Goal: Task Accomplishment & Management: Complete application form

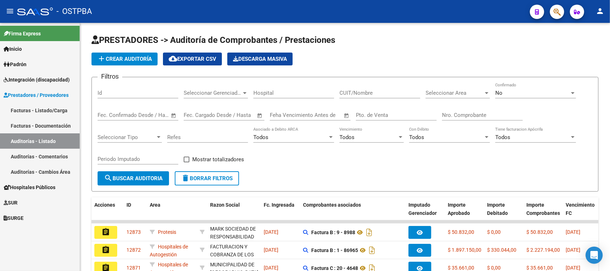
click at [15, 62] on span "Padrón" at bounding box center [15, 64] width 23 height 8
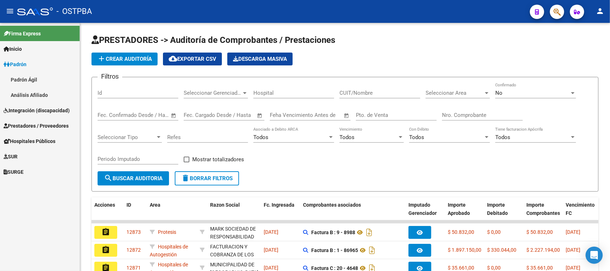
click at [25, 92] on link "Análisis Afiliado" at bounding box center [40, 94] width 80 height 15
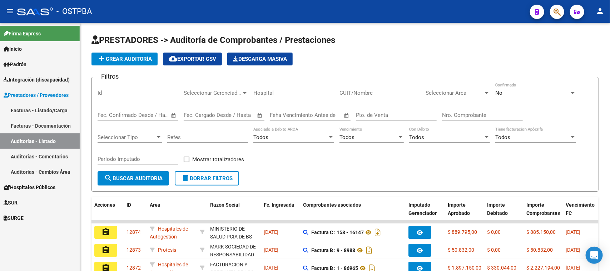
click at [20, 185] on span "Hospitales Públicos" at bounding box center [30, 187] width 52 height 8
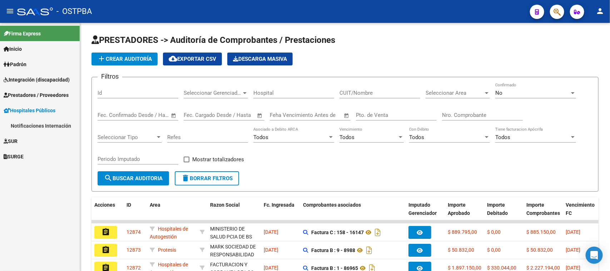
click at [22, 108] on span "Hospitales Públicos" at bounding box center [30, 110] width 52 height 8
click at [20, 108] on span "Hospitales Públicos" at bounding box center [30, 110] width 52 height 8
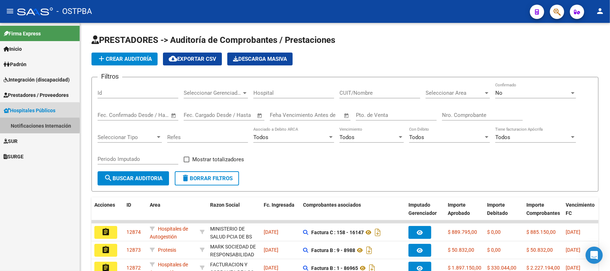
click at [27, 125] on link "Notificaciones Internación" at bounding box center [40, 125] width 80 height 15
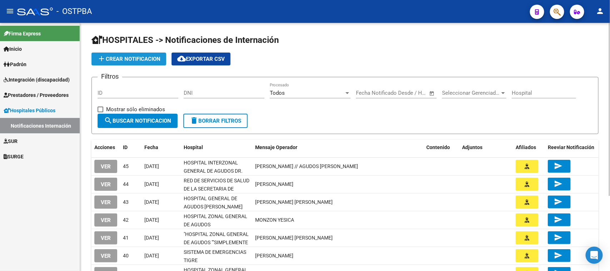
click at [122, 56] on span "add Crear Notificacion" at bounding box center [128, 59] width 63 height 6
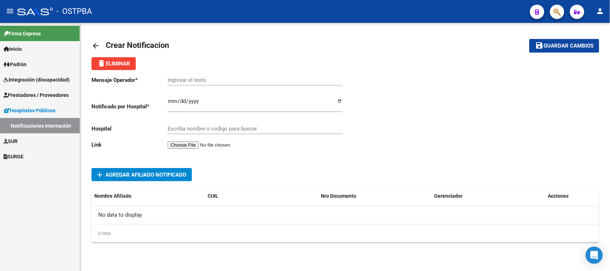
click at [168, 100] on input "Ingresar el fecha" at bounding box center [255, 103] width 175 height 11
type input "2025-10-13"
click at [206, 125] on input "Escriba nombre o codigo para buscar" at bounding box center [255, 128] width 175 height 6
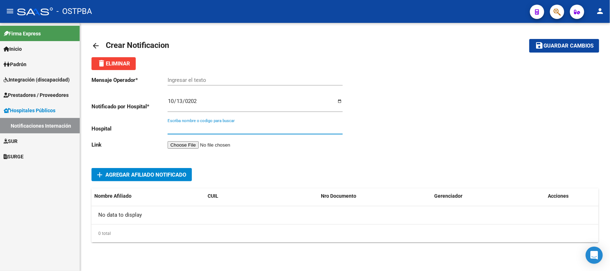
click at [183, 123] on div "Escriba nombre o codigo para buscar" at bounding box center [255, 126] width 175 height 15
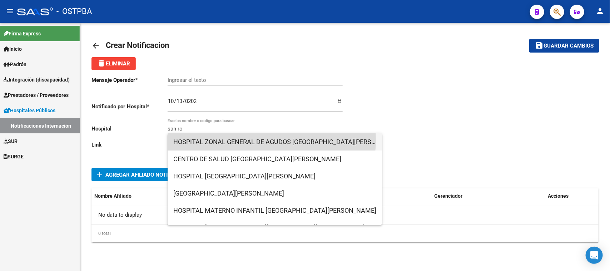
click at [266, 140] on span "HOSPITAL ZONAL GENERAL DE AGUDOS SAN ROQUE" at bounding box center [274, 141] width 203 height 17
type input "HOSPITAL ZONAL GENERAL DE AGUDOS SAN ROQUE"
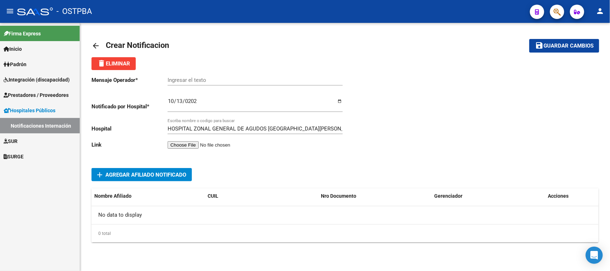
click at [193, 144] on input "file" at bounding box center [213, 145] width 90 height 8
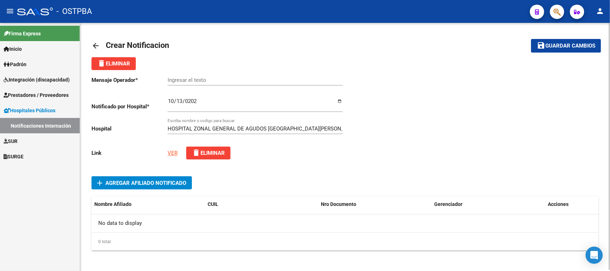
click at [119, 180] on span "Agregar Afiliado Notificado" at bounding box center [145, 183] width 81 height 6
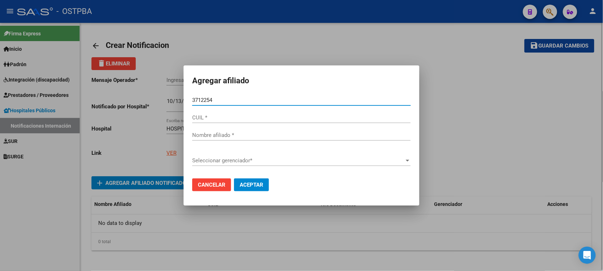
type input "37122548"
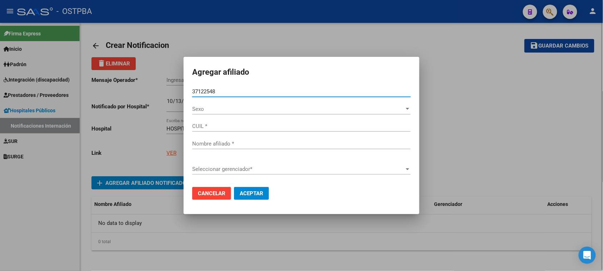
type input "27371225485"
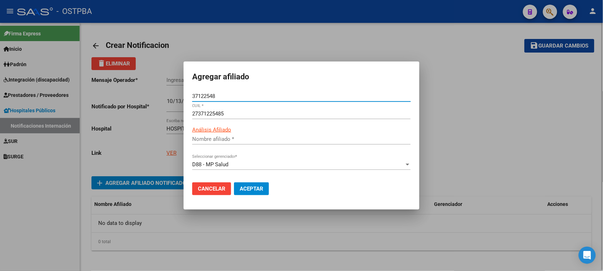
type input "MONZON YESICA JACQUELINE"
type input "37122548"
click at [242, 187] on span "Aceptar" at bounding box center [252, 188] width 24 height 6
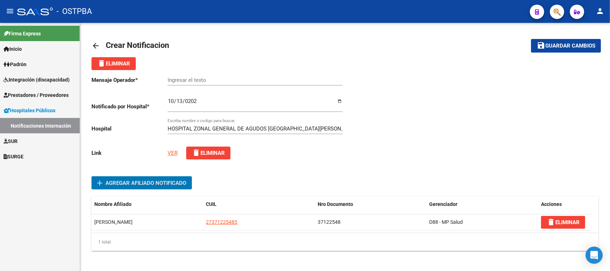
click at [179, 80] on input "Ingresar el texto" at bounding box center [255, 80] width 175 height 6
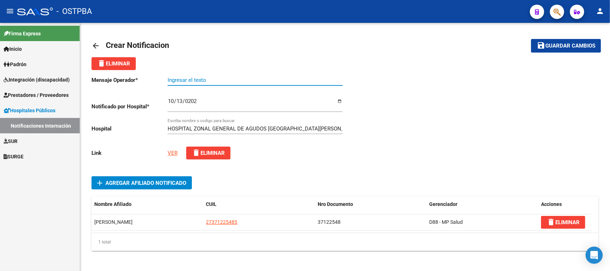
paste input "MONZON YESICA"
type input "MONZON YESICA"
click at [572, 46] on span "Guardar cambios" at bounding box center [570, 46] width 50 height 6
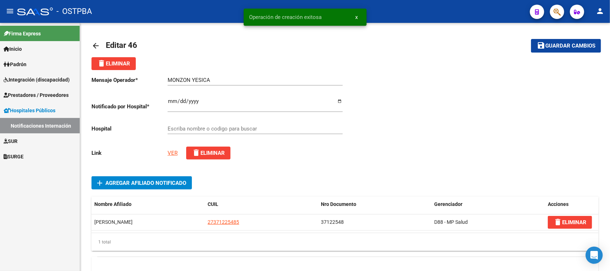
type input "HOSPITAL ZONAL GENERAL DE AGUDOS SAN ROQUE"
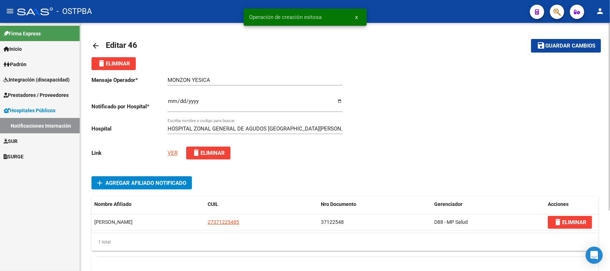
click at [98, 45] on mat-icon "arrow_back" at bounding box center [95, 45] width 9 height 9
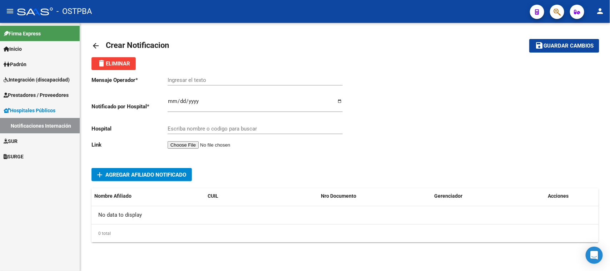
click at [170, 97] on div "Ingresar el fecha" at bounding box center [255, 102] width 175 height 20
type input "2025-10-09"
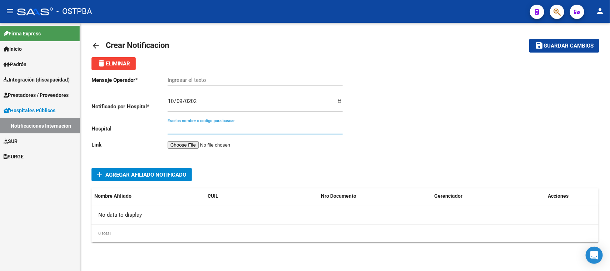
click at [175, 128] on input "Escriba nombre o codigo para buscar" at bounding box center [255, 128] width 175 height 6
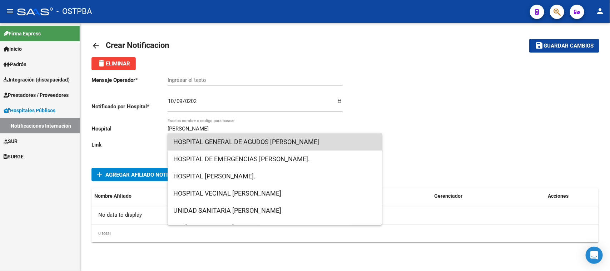
click at [275, 140] on span "HOSPITAL GENERAL DE AGUDOS DR. TEODORO ALVAREZ" at bounding box center [274, 141] width 203 height 17
type input "HOSPITAL GENERAL DE AGUDOS DR. TEODORO ALVAREZ"
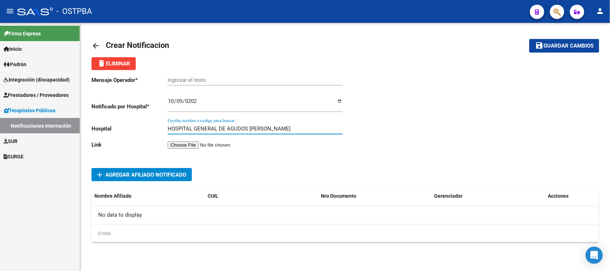
click at [195, 141] on input "file" at bounding box center [213, 145] width 90 height 8
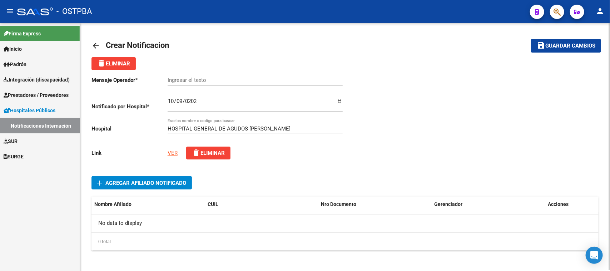
click at [174, 151] on link "VER" at bounding box center [173, 153] width 10 height 6
click at [139, 180] on span "Agregar Afiliado Notificado" at bounding box center [145, 183] width 81 height 6
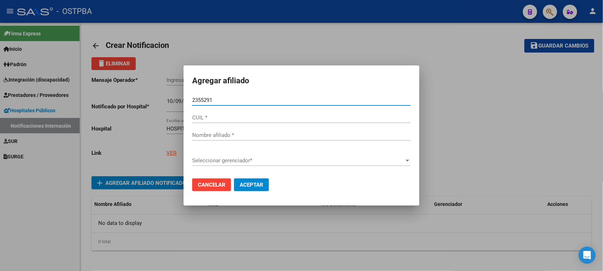
type input "23552915"
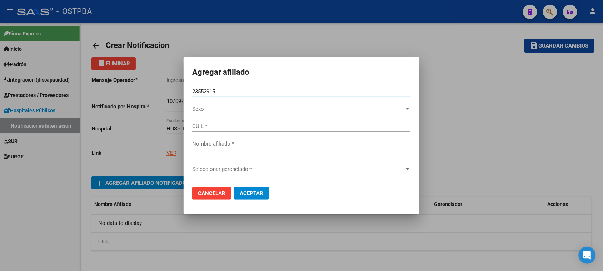
type input "20235529158"
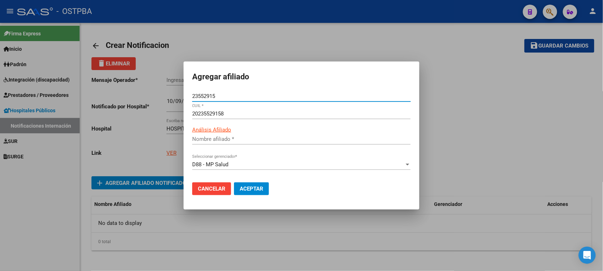
type input "SURT ERNESTO GUILLERMO"
type input "23552915"
click at [252, 187] on span "Aceptar" at bounding box center [252, 188] width 24 height 6
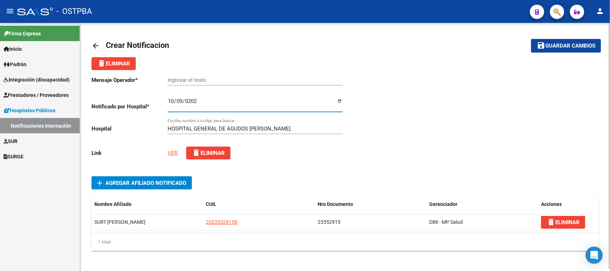
click at [173, 100] on input "2025-10-09" at bounding box center [255, 103] width 175 height 11
type input "2025-10-13"
click at [562, 45] on span "Guardar cambios" at bounding box center [570, 46] width 50 height 6
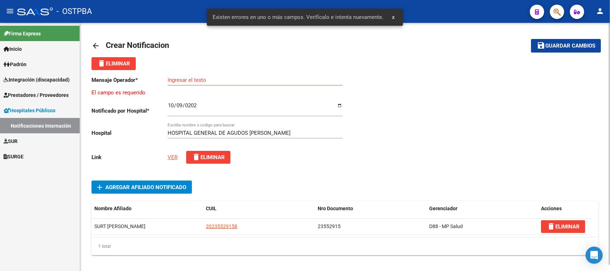
click at [210, 78] on input "Ingresar el texto" at bounding box center [255, 80] width 175 height 6
paste input "SURT , ERNESTO GUILLERMO"
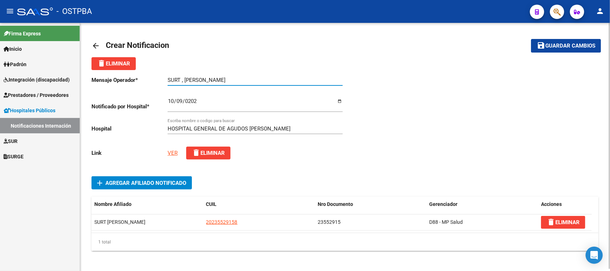
type input "SURT , ERNESTO GUILLERMO"
click at [559, 43] on span "Guardar cambios" at bounding box center [570, 46] width 50 height 6
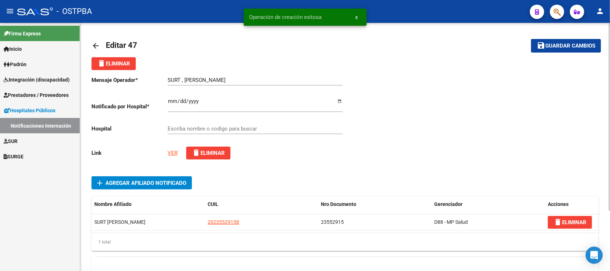
type input "HOSPITAL GENERAL DE AGUDOS DR. TEODORO ALVAREZ"
click at [94, 44] on mat-icon "arrow_back" at bounding box center [95, 45] width 9 height 9
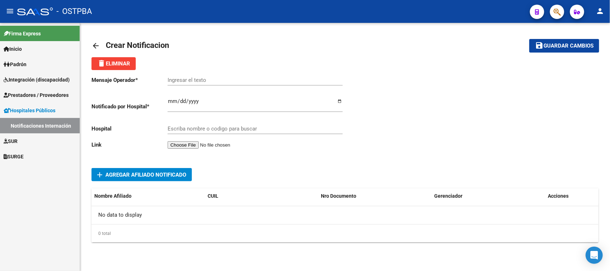
click at [169, 99] on input "Ingresar el fecha" at bounding box center [255, 103] width 175 height 11
type input "2025-10-12"
click at [181, 129] on input "Escriba nombre o codigo para buscar" at bounding box center [255, 128] width 175 height 6
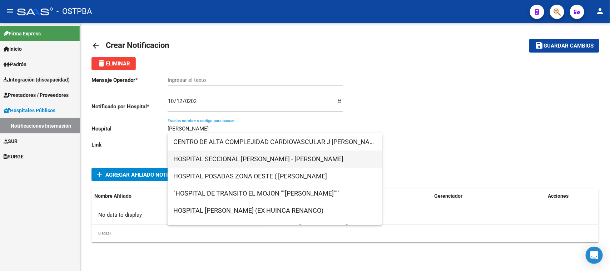
click at [235, 158] on span "HOSPITAL SECCIONAL DR. RENE FAVALORO - DESIDERIO TELLO" at bounding box center [274, 158] width 203 height 17
type input "HOSPITAL SECCIONAL DR. RENE FAVALORO - DESIDERIO TELLO"
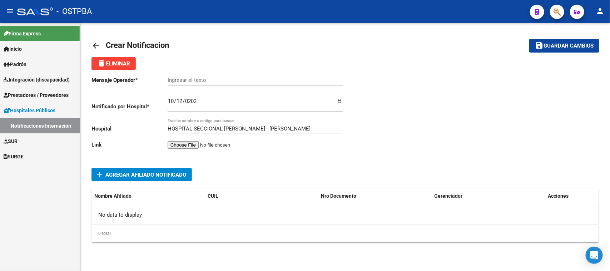
click at [199, 144] on input "file" at bounding box center [213, 145] width 90 height 8
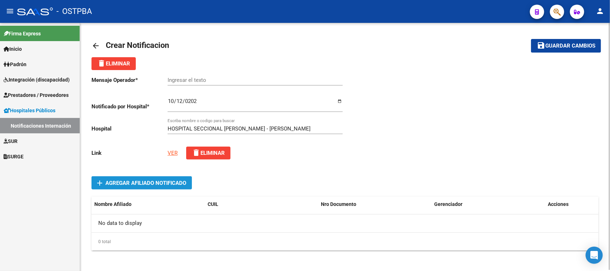
click at [151, 180] on span "Agregar Afiliado Notificado" at bounding box center [145, 183] width 81 height 6
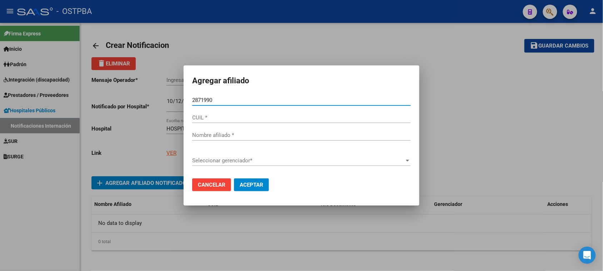
type input "28719903"
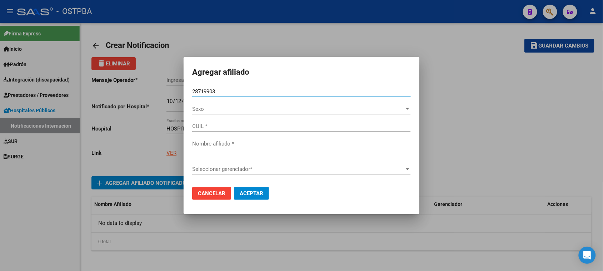
type input "20287199032"
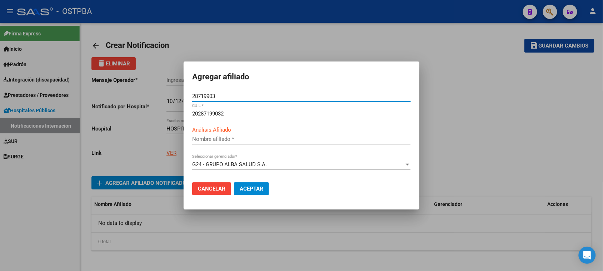
type input "QUINTERO ANGEL MARTIN"
type input "28719903"
click at [249, 188] on span "Aceptar" at bounding box center [252, 188] width 24 height 6
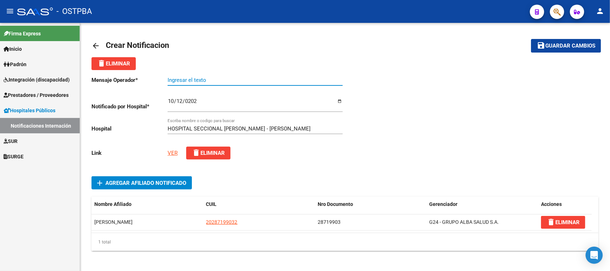
paste input ": QUINTERO ANGEL MARTIN"
click at [170, 80] on input ": QUINTERO ANGEL MARTIN" at bounding box center [255, 80] width 175 height 6
type input "QUINTERO ANGEL MARTIN"
click at [574, 44] on span "Guardar cambios" at bounding box center [570, 46] width 50 height 6
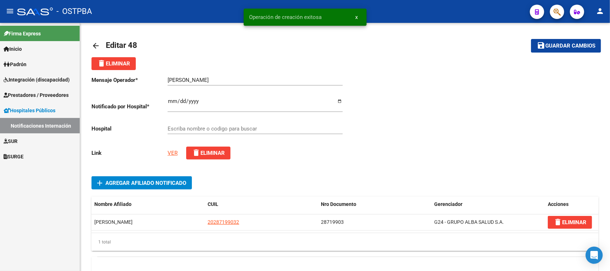
type input "HOSPITAL SECCIONAL DR. RENE FAVALORO - DESIDERIO TELLO"
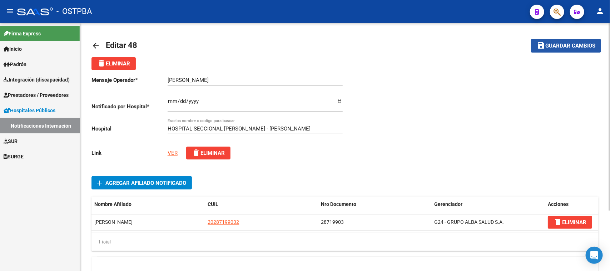
click at [556, 43] on span "Guardar cambios" at bounding box center [570, 46] width 50 height 6
click at [94, 43] on mat-icon "arrow_back" at bounding box center [95, 45] width 9 height 9
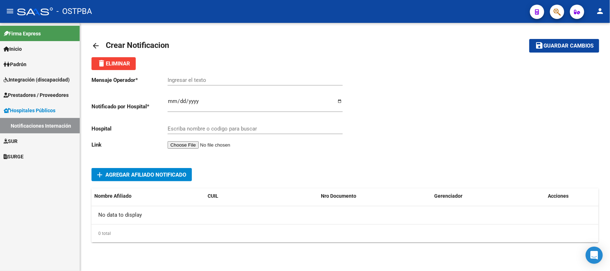
click at [31, 127] on link "Notificaciones Internación" at bounding box center [40, 125] width 80 height 15
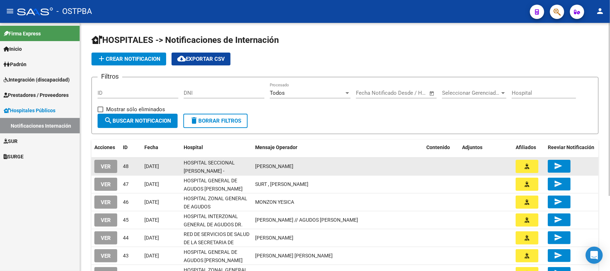
click at [101, 164] on span "VER" at bounding box center [106, 166] width 10 height 6
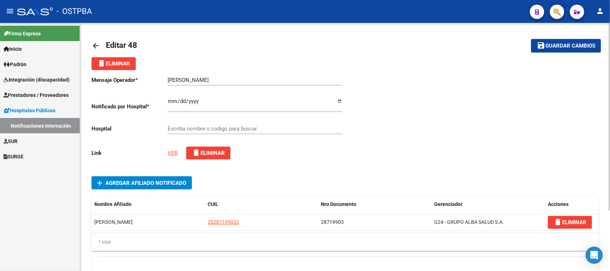
type input "HOSPITAL SECCIONAL DR. RENE FAVALORO - DESIDERIO TELLO"
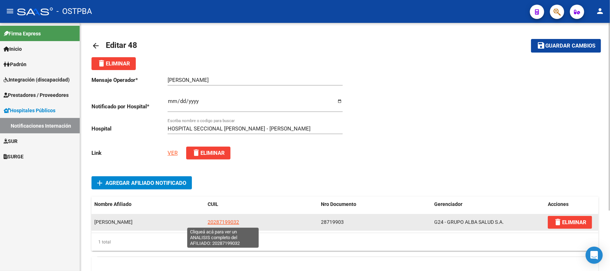
click at [219, 221] on span "20287199032" at bounding box center [223, 222] width 31 height 6
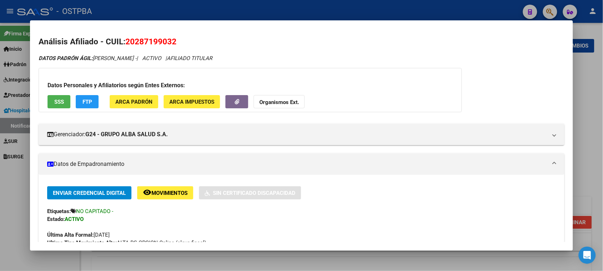
click at [591, 86] on div at bounding box center [301, 135] width 603 height 271
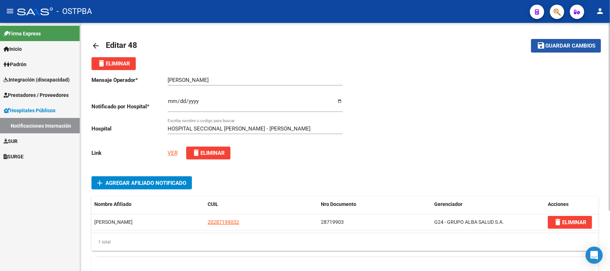
click at [558, 43] on span "Guardar cambios" at bounding box center [570, 46] width 50 height 6
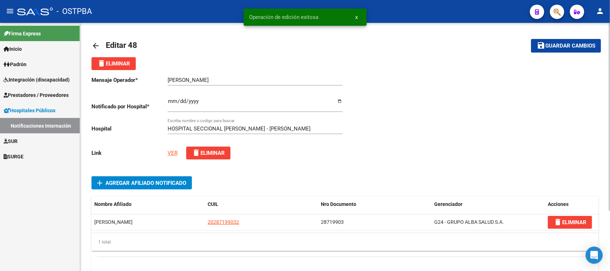
click at [97, 45] on mat-icon "arrow_back" at bounding box center [95, 45] width 9 height 9
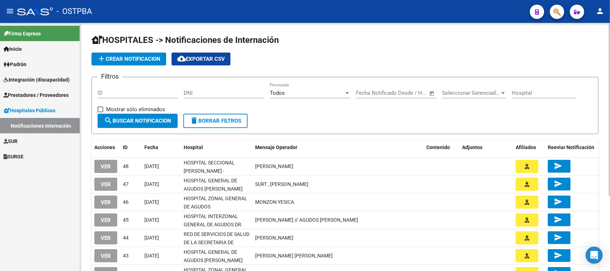
click at [123, 56] on span "add Crear Notificacion" at bounding box center [128, 59] width 63 height 6
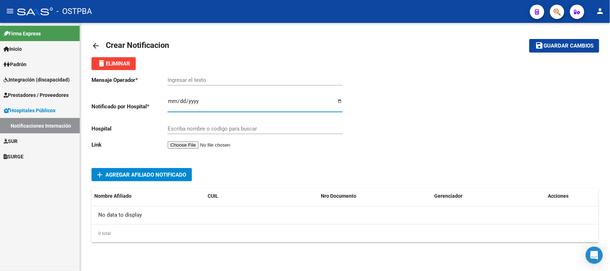
click at [169, 100] on input "Ingresar el fecha" at bounding box center [255, 103] width 175 height 11
type input "2025-10-13"
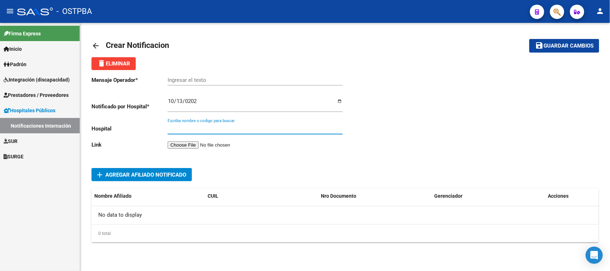
click at [184, 129] on input "Escriba nombre o codigo para buscar" at bounding box center [255, 128] width 175 height 6
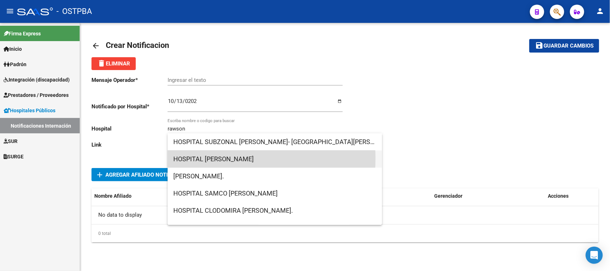
click at [227, 158] on span "HOSPITAL DR.GUILLERMO RAWSON" at bounding box center [274, 158] width 203 height 17
type input "HOSPITAL DR.GUILLERMO RAWSON"
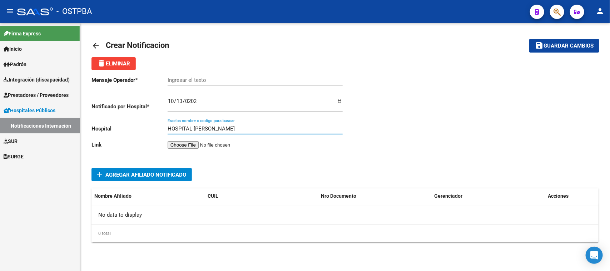
click at [179, 139] on div "HOSPITAL DR.GUILLERMO RAWSON Escriba nombre o codigo para buscar" at bounding box center [255, 130] width 175 height 22
click at [178, 141] on input "file" at bounding box center [213, 145] width 90 height 8
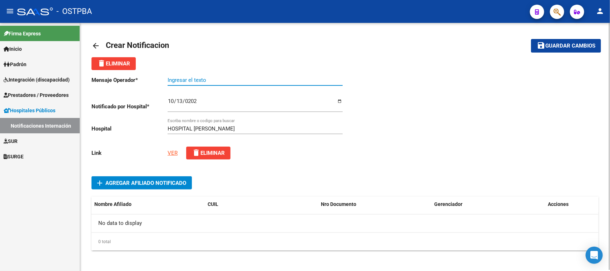
click at [177, 77] on input "Ingresar el texto" at bounding box center [255, 80] width 175 height 6
paste input "35736160"
drag, startPoint x: 195, startPoint y: 77, endPoint x: 163, endPoint y: 77, distance: 32.1
click at [163, 77] on app-form-text-field "Mensaje Operador * 35736160 Ingresar el texto" at bounding box center [216, 80] width 251 height 6
type input "ALLENDE QUIROGA"
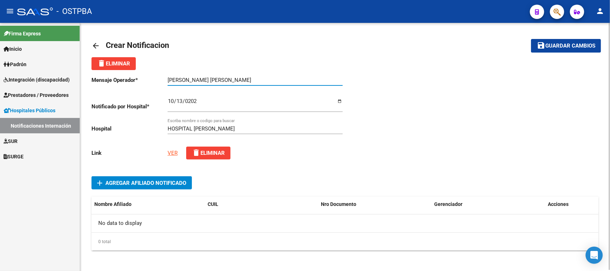
click at [173, 152] on link "VER" at bounding box center [173, 153] width 10 height 6
click at [128, 181] on span "Agregar Afiliado Notificado" at bounding box center [145, 183] width 81 height 6
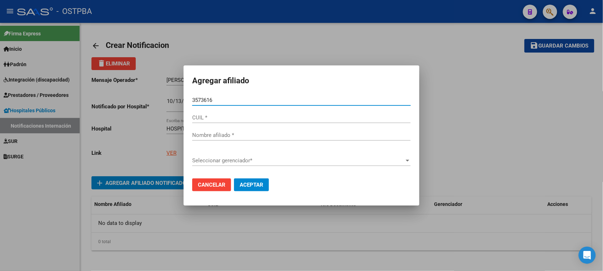
type input "35736160"
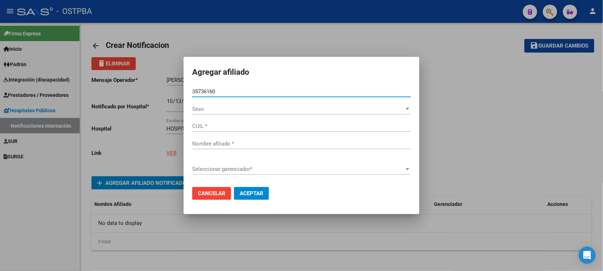
type input "27357361600"
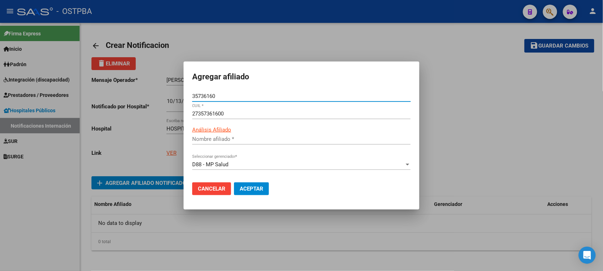
type input "ALLENDE QUIROGA JESSIKA GIMENA"
type input "35736160"
click at [250, 186] on span "Aceptar" at bounding box center [252, 188] width 24 height 6
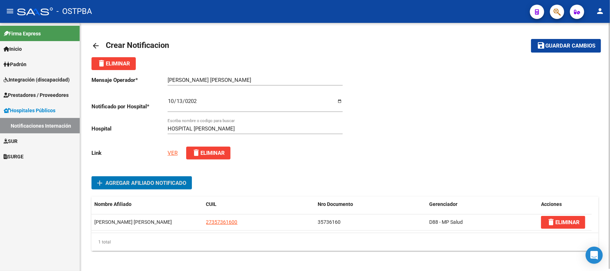
click at [564, 46] on span "Guardar cambios" at bounding box center [570, 46] width 50 height 6
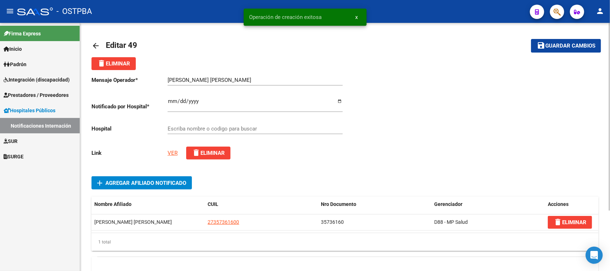
type input "HOSPITAL DR.GUILLERMO RAWSON"
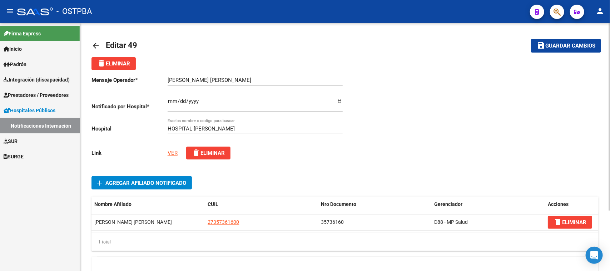
click at [96, 45] on mat-icon "arrow_back" at bounding box center [95, 45] width 9 height 9
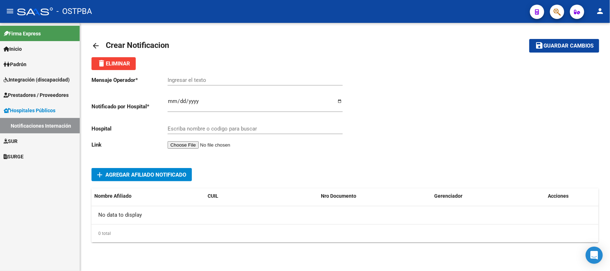
click at [173, 102] on input "Ingresar el fecha" at bounding box center [255, 103] width 175 height 11
type input "2025-10-11"
click at [176, 83] on input "Ingresar el texto" at bounding box center [255, 80] width 175 height 6
paste input "38.585367"
type input "3"
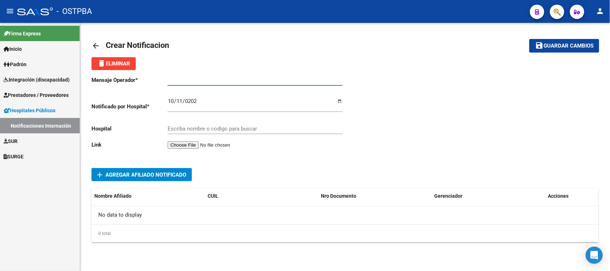
click at [170, 126] on input "Escriba nombre o codigo para buscar" at bounding box center [255, 128] width 175 height 6
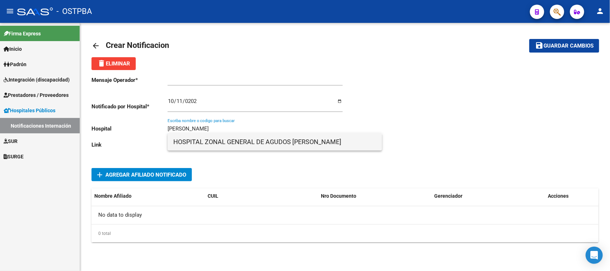
click at [263, 143] on span "HOSPITAL ZONAL GENERAL DE AGUDOS DR. LUCIO V. MELENDEZ" at bounding box center [274, 141] width 203 height 17
type input "HOSPITAL ZONAL GENERAL DE AGUDOS DR. LUCIO V. MELENDEZ"
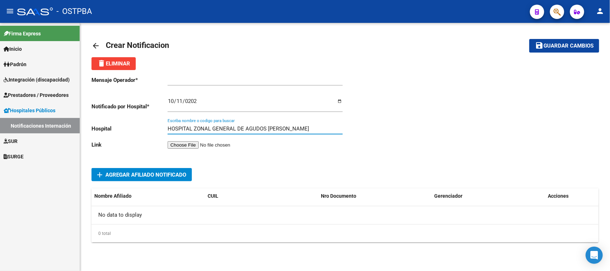
click at [196, 144] on input "file" at bounding box center [213, 145] width 90 height 8
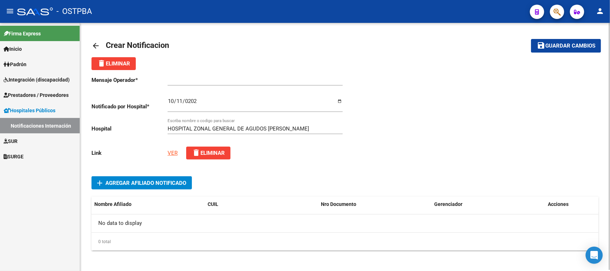
click at [119, 180] on span "Agregar Afiliado Notificado" at bounding box center [145, 183] width 81 height 6
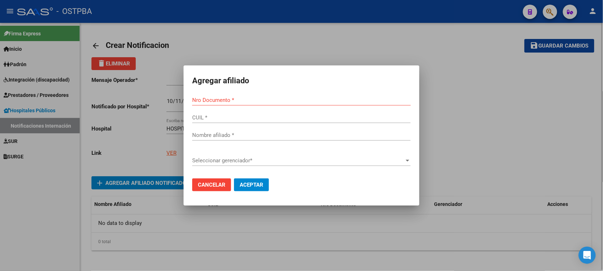
drag, startPoint x: 234, startPoint y: 95, endPoint x: 463, endPoint y: 146, distance: 234.2
click at [463, 146] on div at bounding box center [301, 135] width 603 height 271
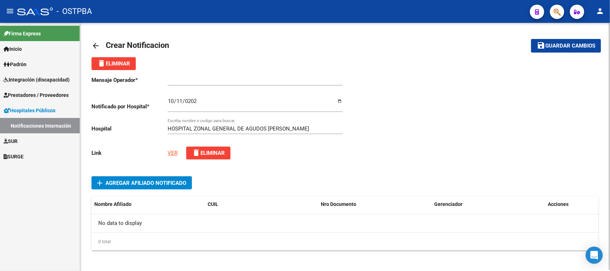
click at [169, 180] on span "Agregar Afiliado Notificado" at bounding box center [145, 183] width 81 height 6
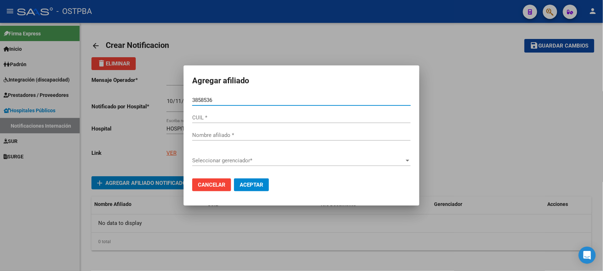
type input "38585367"
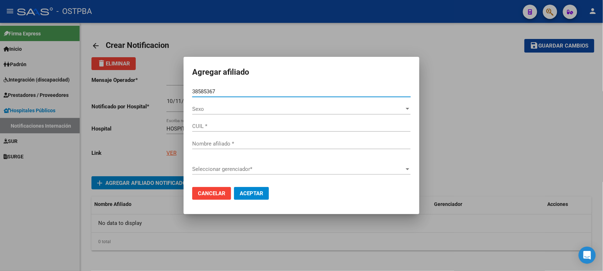
type input "27385853675"
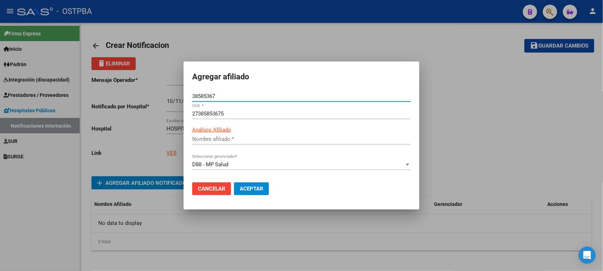
type input "ALEGRE CARLA GABRIELA"
type input "38585367"
click at [245, 184] on button "Aceptar" at bounding box center [251, 188] width 35 height 13
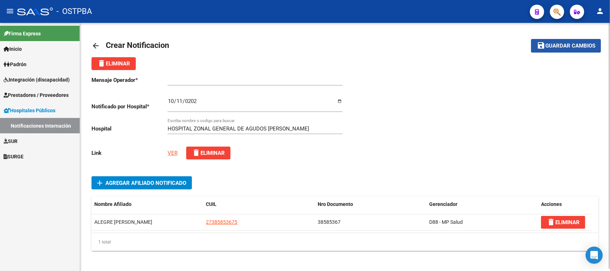
click at [560, 44] on span "Guardar cambios" at bounding box center [570, 46] width 50 height 6
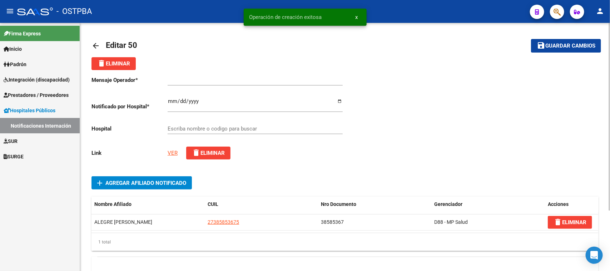
type input "HOSPITAL ZONAL GENERAL DE AGUDOS DR. LUCIO V. MELENDEZ"
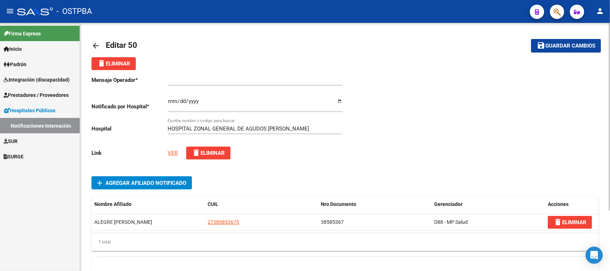
click at [168, 150] on link "VER" at bounding box center [173, 153] width 10 height 6
click at [567, 43] on span "Guardar cambios" at bounding box center [570, 46] width 50 height 6
click at [96, 45] on mat-icon "arrow_back" at bounding box center [95, 45] width 9 height 9
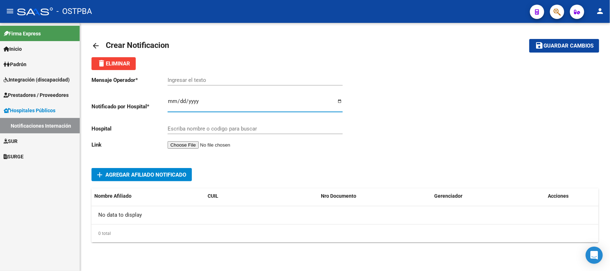
click at [174, 99] on input "Ingresar el fecha" at bounding box center [255, 103] width 175 height 11
type input "2025-10-11"
click at [183, 128] on input "Escriba nombre o codigo para buscar" at bounding box center [255, 128] width 175 height 6
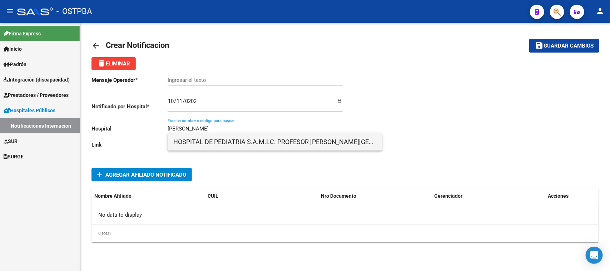
click at [209, 139] on span "HOSPITAL DE PEDIATRIA S.A.M.I.C. PROFESOR DR. JUAN F. GARRAHAN" at bounding box center [274, 141] width 203 height 17
type input "HOSPITAL DE PEDIATRIA S.A.M.I.C. PROFESOR DR. JUAN F. GARRAHAN"
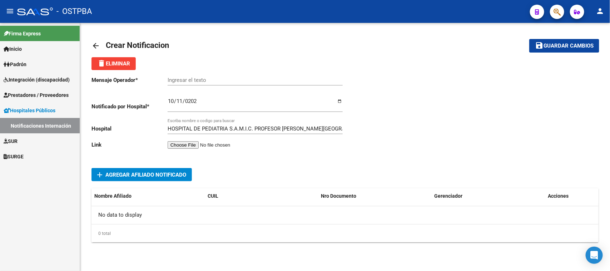
click at [187, 144] on input "file" at bounding box center [213, 145] width 90 height 8
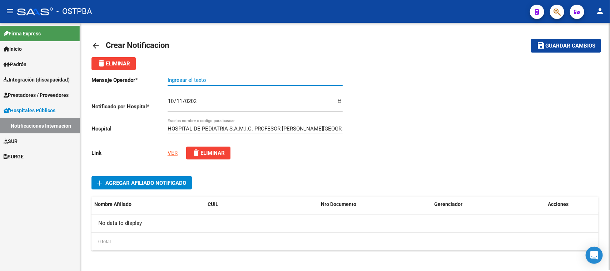
click at [176, 78] on input "Ingresar el texto" at bounding box center [255, 80] width 175 height 6
paste input "FERNANDEZ, MELODY BRIANNA"
type input "FERNANDEZ, MELODY BRIANNA"
click at [120, 182] on span "Agregar Afiliado Notificado" at bounding box center [145, 183] width 81 height 6
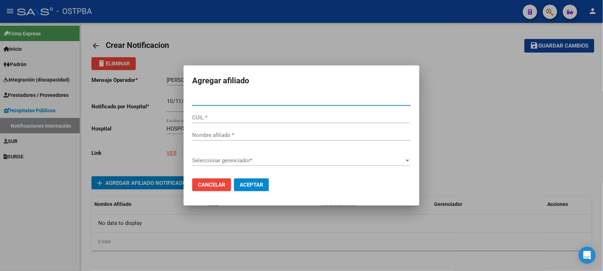
click at [195, 101] on input "Nro Documento *" at bounding box center [301, 100] width 219 height 6
type input "57385523"
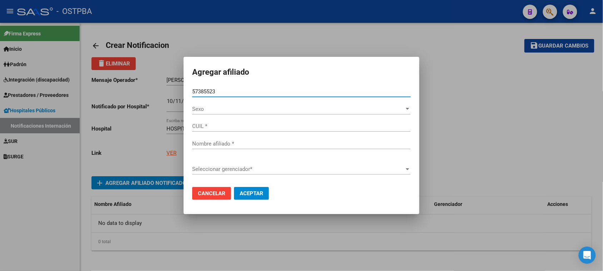
type input "27573855235"
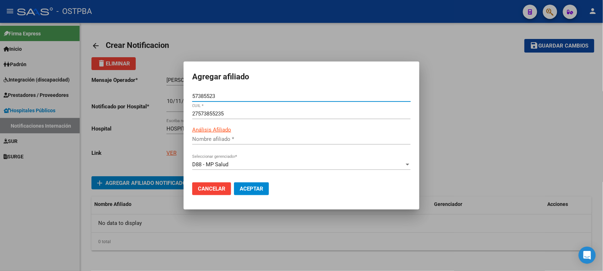
type input "FERNANDEZ MELODY BRIANNA"
type input "57385523"
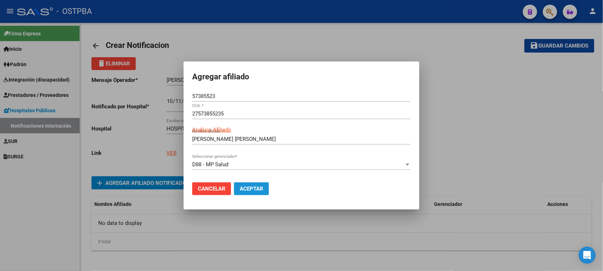
click at [250, 190] on span "Aceptar" at bounding box center [252, 188] width 24 height 6
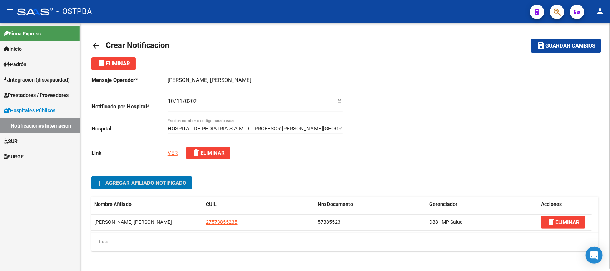
click at [561, 43] on span "Guardar cambios" at bounding box center [570, 46] width 50 height 6
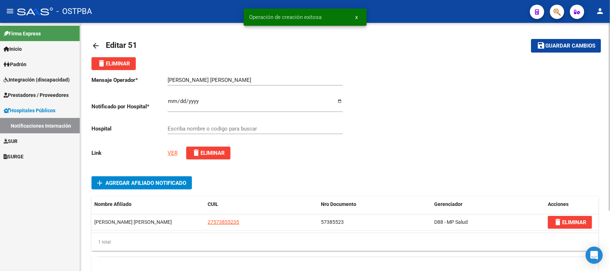
type input "HOSPITAL DE PEDIATRIA S.A.M.I.C. PROFESOR DR. JUAN F. GARRAHAN"
click at [97, 46] on mat-icon "arrow_back" at bounding box center [95, 45] width 9 height 9
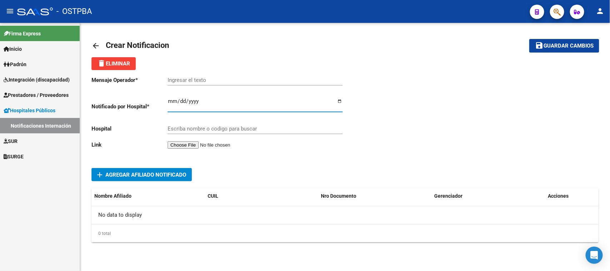
click at [171, 101] on input "Ingresar el fecha" at bounding box center [255, 103] width 175 height 11
type input "2025-10-12"
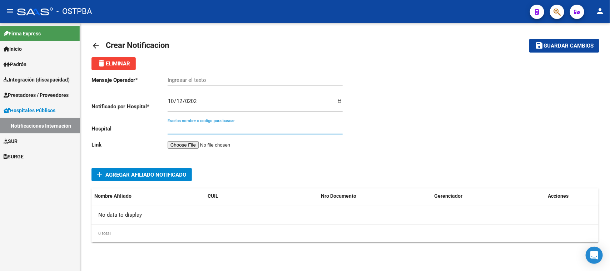
click at [187, 128] on input "Escriba nombre o codigo para buscar" at bounding box center [255, 128] width 175 height 6
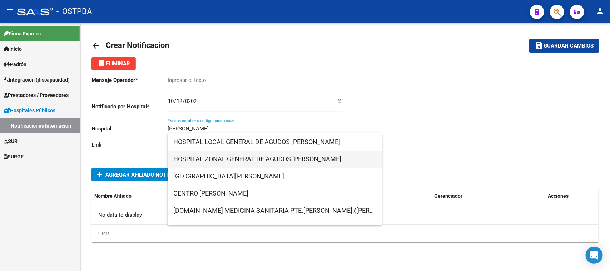
click at [282, 158] on span "HOSPITAL ZONAL GENERAL DE AGUDOS DR. ARTURO OÑATIVIA" at bounding box center [274, 158] width 203 height 17
type input "HOSPITAL ZONAL GENERAL DE AGUDOS DR. ARTURO OÑATIVIA"
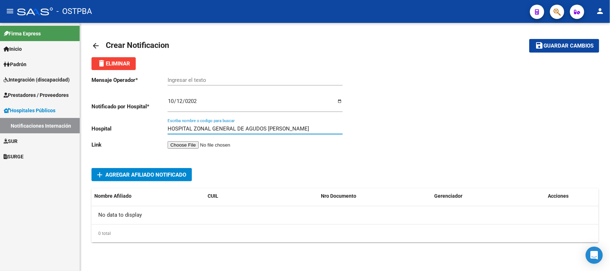
click at [196, 141] on input "file" at bounding box center [213, 145] width 90 height 8
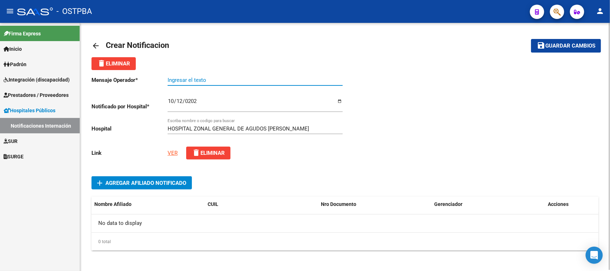
paste input "ARANDA MONGE LUCIANO"
type input "ARANDA MONGE LUCIANO"
click at [116, 181] on span "Agregar Afiliado Notificado" at bounding box center [145, 183] width 81 height 6
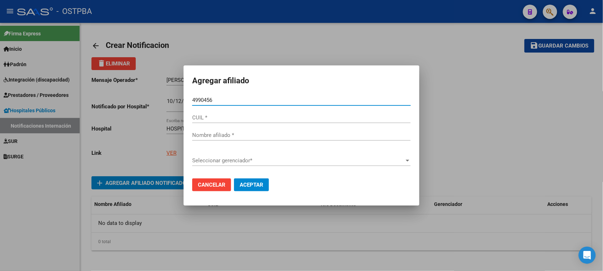
type input "49904564"
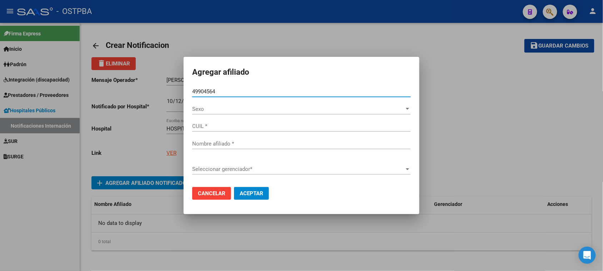
type input "20499045647"
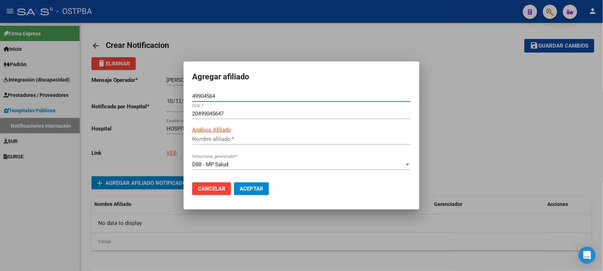
type input "ARANDA MONGE LUCIANO GABRIEL"
type input "49904564"
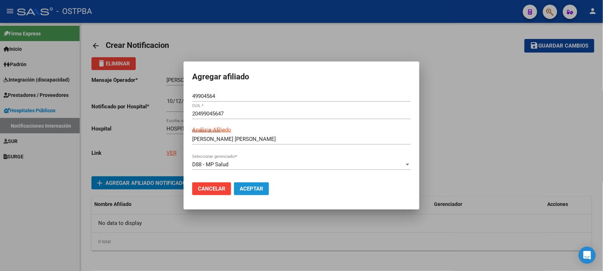
click at [250, 188] on span "Aceptar" at bounding box center [252, 188] width 24 height 6
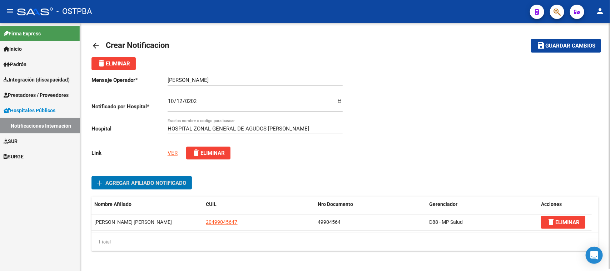
click at [555, 43] on span "Guardar cambios" at bounding box center [570, 46] width 50 height 6
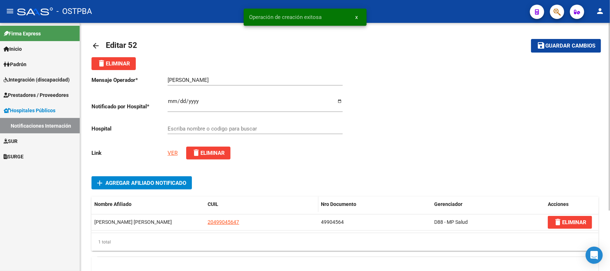
type input "HOSPITAL ZONAL GENERAL DE AGUDOS DR. ARTURO OÑATIVIA"
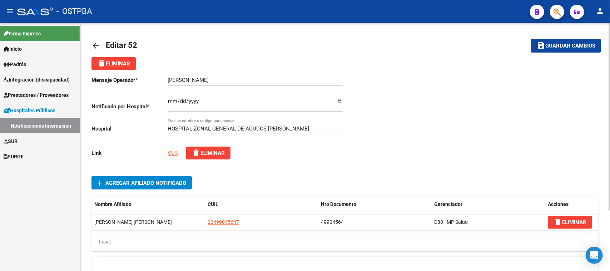
click at [549, 40] on button "save Guardar cambios" at bounding box center [566, 45] width 70 height 13
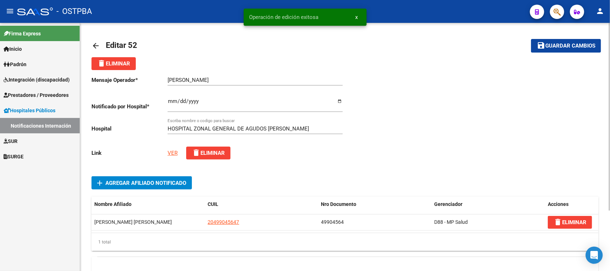
click at [99, 44] on mat-icon "arrow_back" at bounding box center [95, 45] width 9 height 9
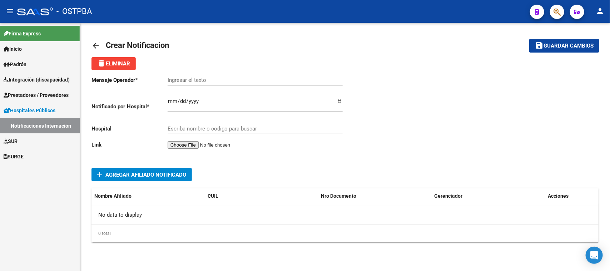
click at [175, 81] on input "Ingresar el texto" at bounding box center [255, 80] width 175 height 6
click at [173, 102] on input "Ingresar el fecha" at bounding box center [255, 103] width 175 height 11
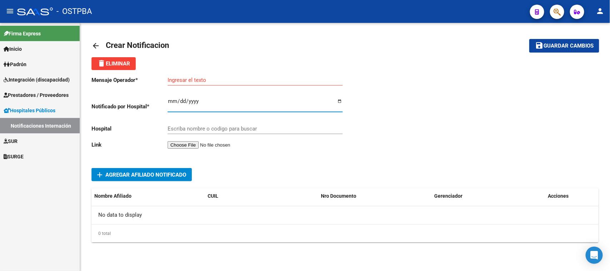
click at [169, 77] on input "Ingresar el texto" at bounding box center [255, 80] width 175 height 6
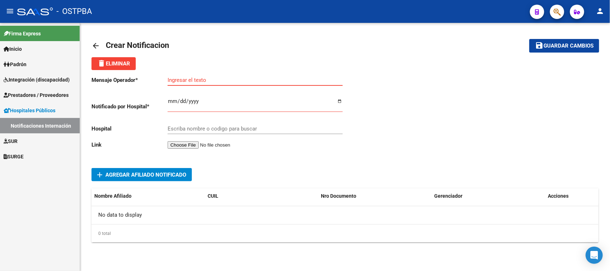
paste input "LUKASZCZUK RUBEN DANIEL"
type input "LUKASZCZUK RUBEN DANIEL"
click at [170, 98] on input "Ingresar el fecha" at bounding box center [255, 103] width 175 height 11
type input "0001-10-09"
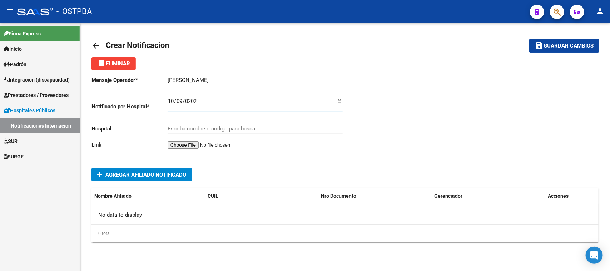
type input "2025-10-09"
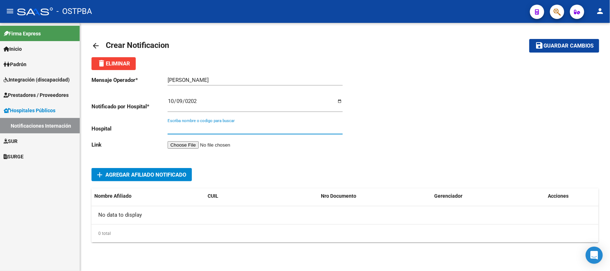
click at [202, 129] on input "Escriba nombre o codigo para buscar" at bounding box center [255, 128] width 175 height 6
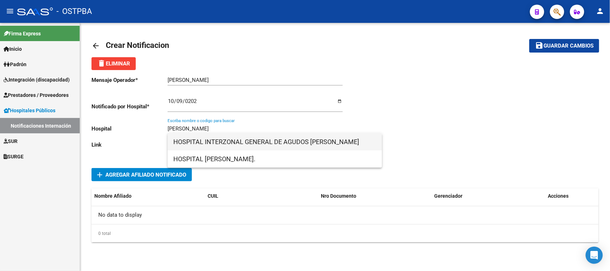
click at [250, 138] on span "HOSPITAL INTERZONAL GENERAL DE AGUDOS DR. JOSE PENNA" at bounding box center [274, 141] width 203 height 17
type input "HOSPITAL INTERZONAL GENERAL DE AGUDOS DR. JOSE PENNA"
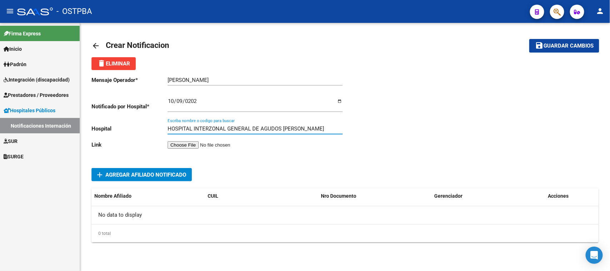
click at [176, 143] on input "file" at bounding box center [213, 145] width 90 height 8
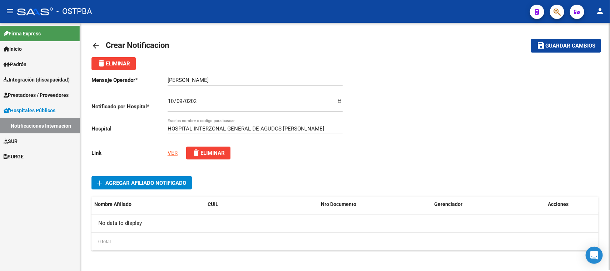
click at [142, 180] on span "Agregar Afiliado Notificado" at bounding box center [145, 183] width 81 height 6
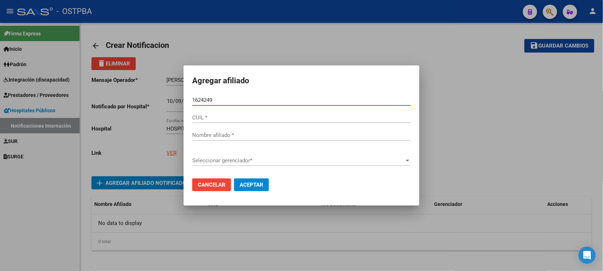
type input "16242490"
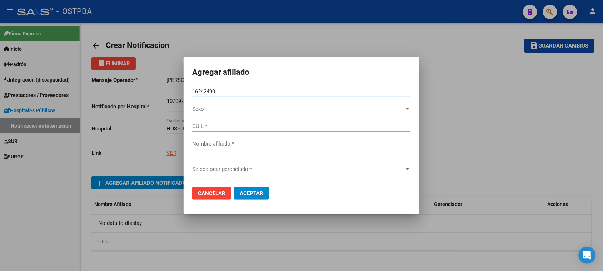
type input "20162424905"
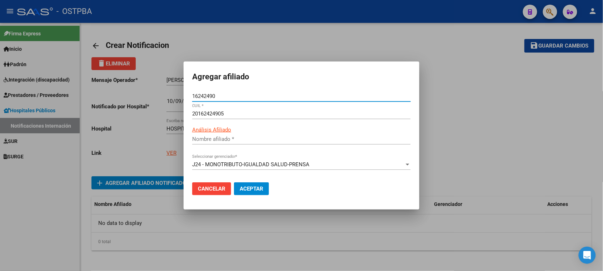
type input "LUKASZCZUK RUBEN DANIEL"
type input "16242490"
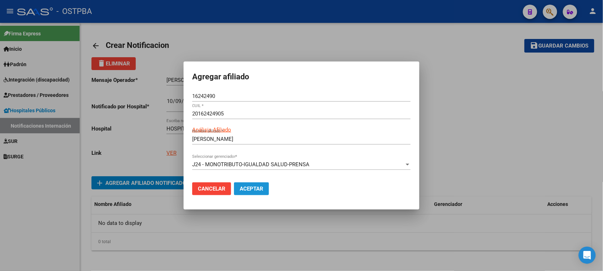
click at [245, 186] on span "Aceptar" at bounding box center [252, 188] width 24 height 6
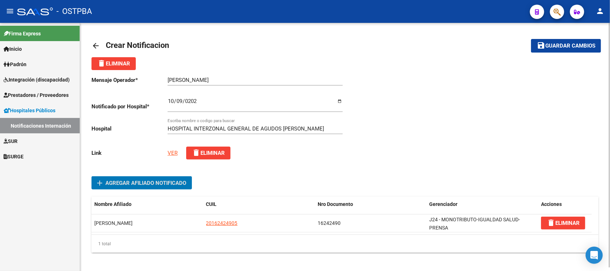
click at [569, 40] on button "save Guardar cambios" at bounding box center [566, 45] width 70 height 13
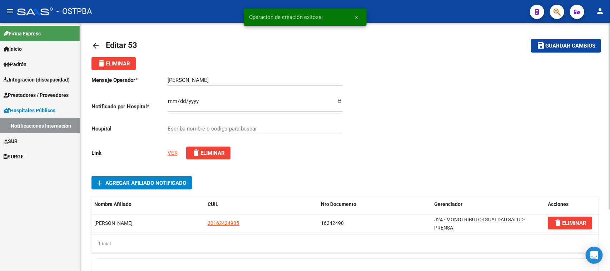
type input "HOSPITAL INTERZONAL GENERAL DE AGUDOS DR. JOSE PENNA"
click at [94, 49] on mat-icon "arrow_back" at bounding box center [95, 45] width 9 height 9
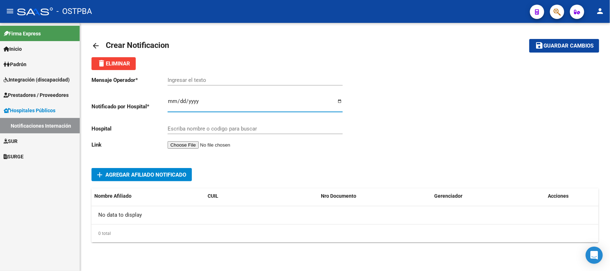
click at [170, 103] on input "Ingresar el fecha" at bounding box center [255, 103] width 175 height 11
type input "2025-10-10"
click at [203, 128] on input "Escriba nombre o codigo para buscar" at bounding box center [255, 128] width 175 height 6
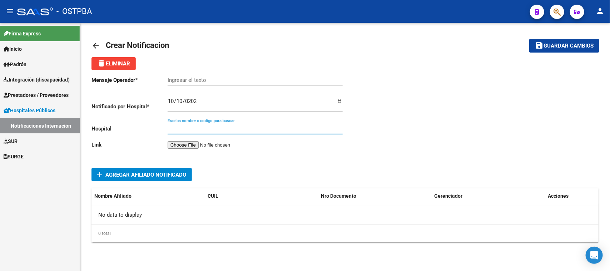
click at [174, 77] on input "Ingresar el texto" at bounding box center [255, 80] width 175 height 6
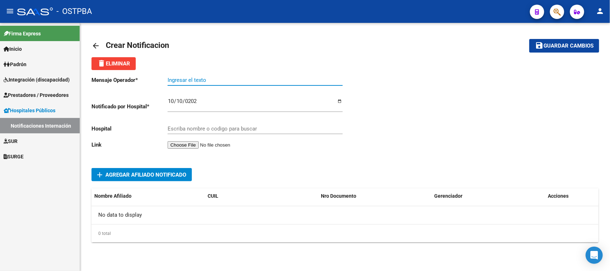
paste input "LARRONDO SOLEDAD"
type input "LARRONDO SOLEDAD"
click at [174, 129] on input "Escriba nombre o codigo para buscar" at bounding box center [255, 128] width 175 height 6
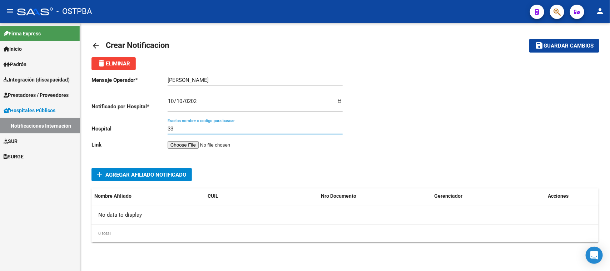
type input "3"
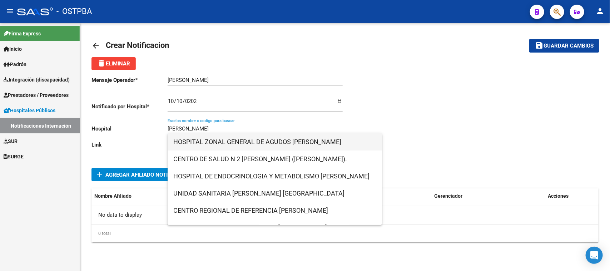
click at [269, 141] on span "HOSPITAL ZONAL GENERAL DE AGUDOS DR. ARTURO OÑATIVIA" at bounding box center [274, 141] width 203 height 17
type input "HOSPITAL ZONAL GENERAL DE AGUDOS DR. ARTURO OÑATIVIA"
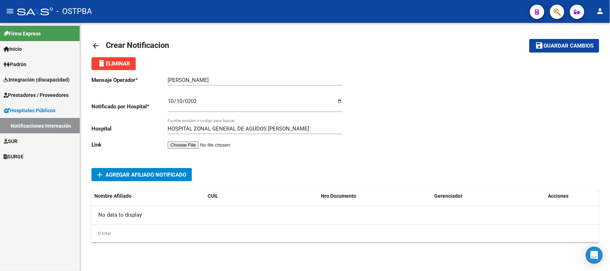
click at [201, 143] on input "file" at bounding box center [213, 145] width 90 height 8
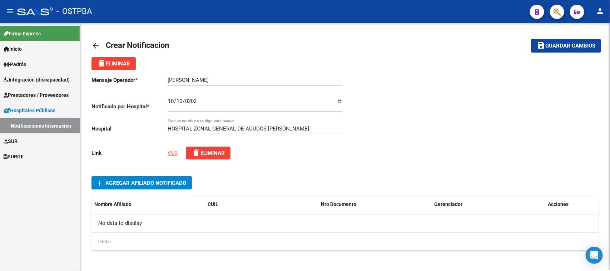
click at [172, 151] on link "VER" at bounding box center [173, 153] width 10 height 6
click at [172, 150] on link "VER" at bounding box center [173, 153] width 10 height 6
click at [155, 181] on span "Agregar Afiliado Notificado" at bounding box center [145, 183] width 81 height 6
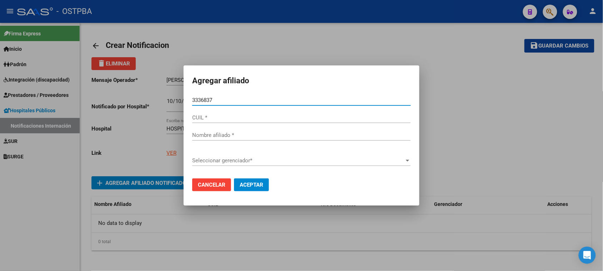
type input "33368376"
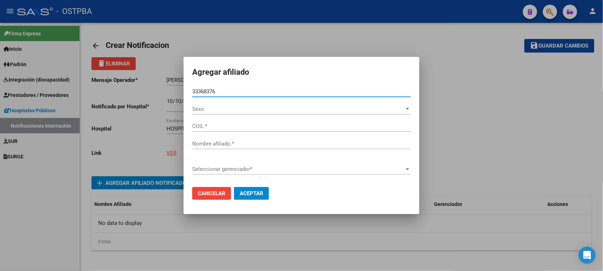
type input "27333683763"
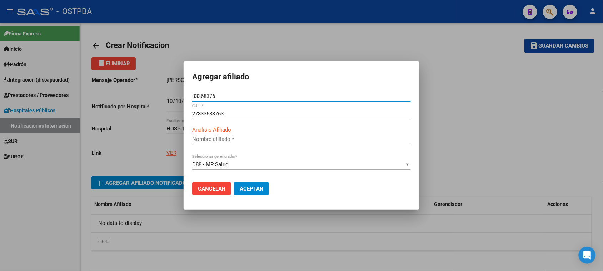
type input "LARRONDO ROMINA SOLEDAD"
type input "33368376"
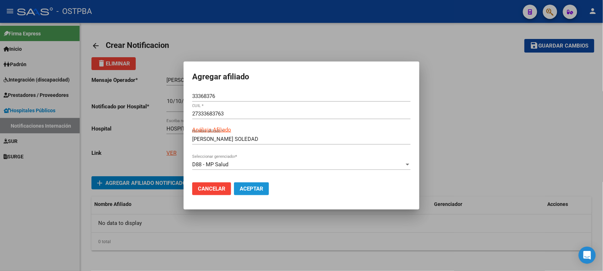
click at [249, 188] on span "Aceptar" at bounding box center [252, 188] width 24 height 6
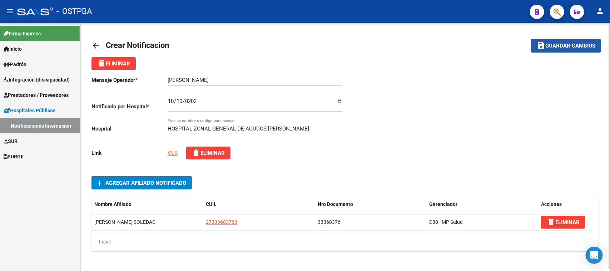
click at [558, 45] on span "Guardar cambios" at bounding box center [570, 46] width 50 height 6
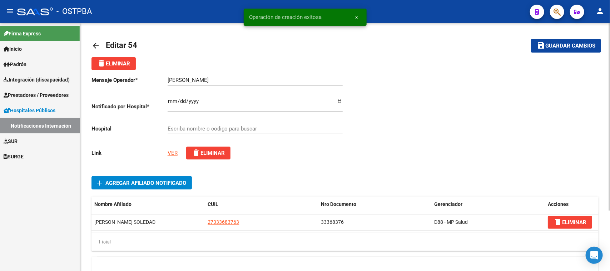
type input "HOSPITAL ZONAL GENERAL DE AGUDOS DR. ARTURO OÑATIVIA"
click at [94, 46] on mat-icon "arrow_back" at bounding box center [95, 45] width 9 height 9
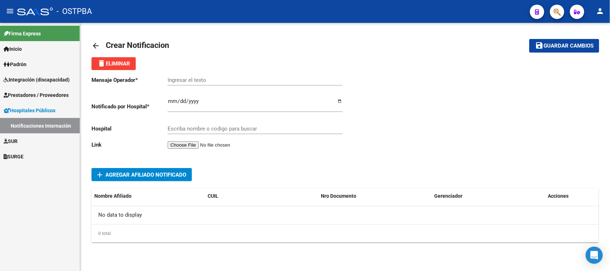
click at [171, 103] on input "Ingresar el fecha" at bounding box center [255, 103] width 175 height 11
type input "2025-10-13"
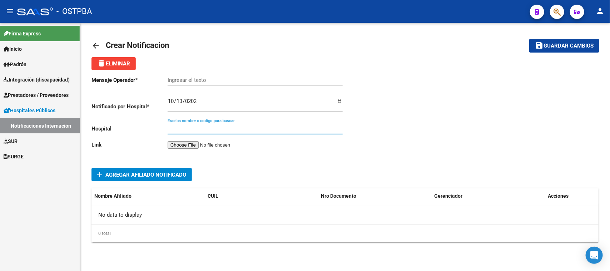
click at [175, 127] on input "Escriba nombre o codigo para buscar" at bounding box center [255, 128] width 175 height 6
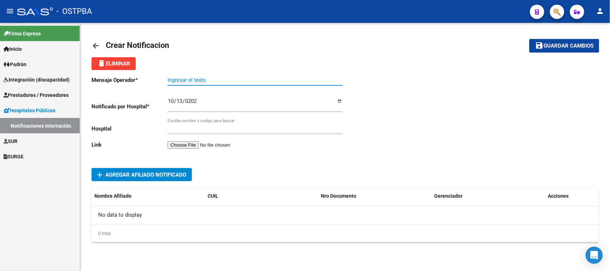
click at [172, 79] on input "Ingresar el texto" at bounding box center [255, 80] width 175 height 6
paste input "LARRONDO SOLEDAD"
type input "LARRONDO SOLEDAD"
drag, startPoint x: 168, startPoint y: 123, endPoint x: 174, endPoint y: 130, distance: 8.9
click at [170, 126] on div "Escriba nombre o codigo para buscar" at bounding box center [255, 126] width 175 height 15
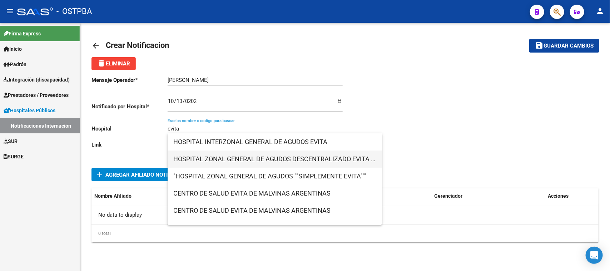
click at [262, 159] on span "HOSPITAL ZONAL GENERAL DE AGUDOS DESCENTRALIZADO EVITA PUEBLO" at bounding box center [274, 158] width 203 height 17
type input "HOSPITAL ZONAL GENERAL DE AGUDOS DESCENTRALIZADO EVITA PUEBLO"
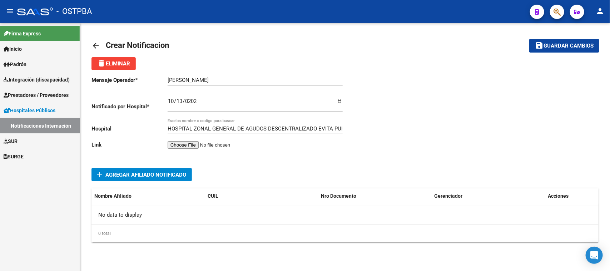
click at [203, 142] on input "file" at bounding box center [213, 145] width 90 height 8
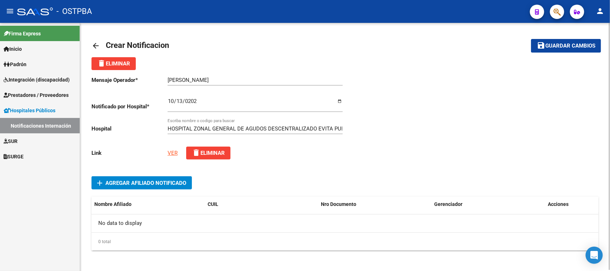
click at [166, 181] on span "Agregar Afiliado Notificado" at bounding box center [145, 183] width 81 height 6
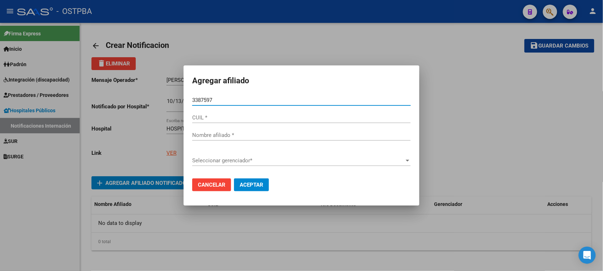
type input "33875975"
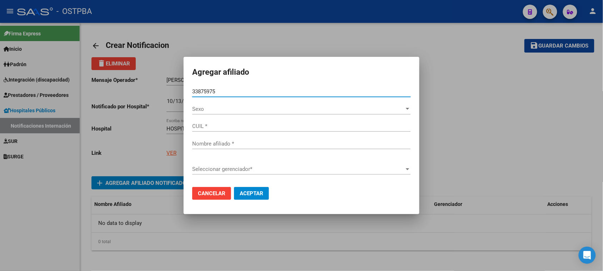
type input "23338759754"
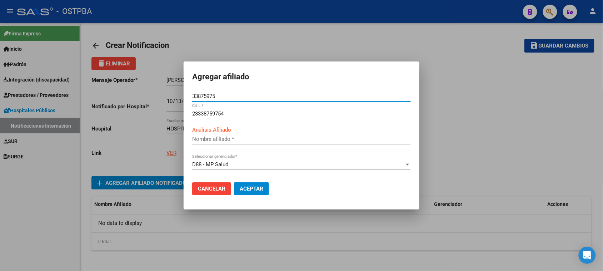
type input "GONZALEZ ERICA SOLEDAD"
type input "33875975"
click at [255, 188] on span "Aceptar" at bounding box center [252, 188] width 24 height 6
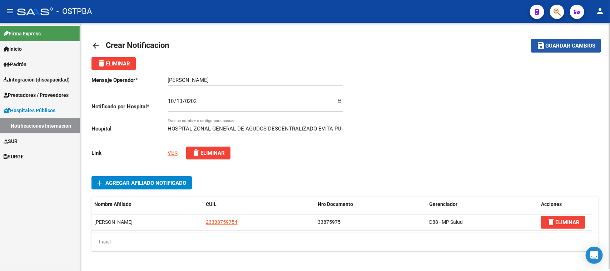
click at [565, 45] on span "Guardar cambios" at bounding box center [570, 46] width 50 height 6
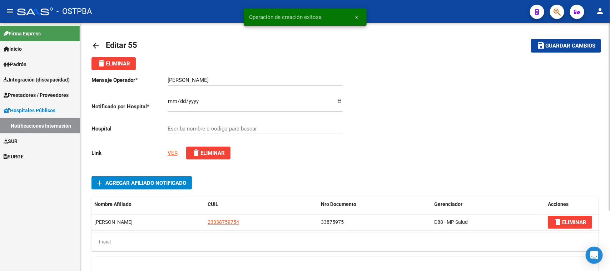
type input "HOSPITAL ZONAL GENERAL DE AGUDOS DESCENTRALIZADO EVITA PUEBLO"
click at [95, 44] on mat-icon "arrow_back" at bounding box center [95, 45] width 9 height 9
